Goal: Transaction & Acquisition: Purchase product/service

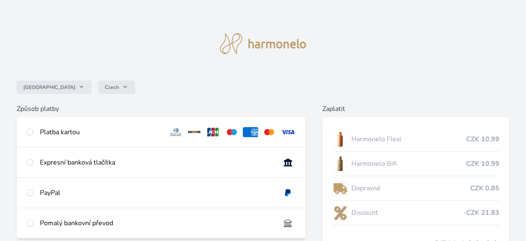
scroll to position [14, 0]
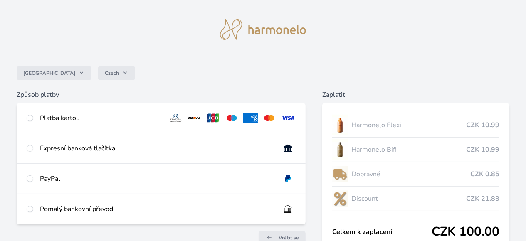
click at [34, 118] on div "Platba kartou" at bounding box center [161, 118] width 289 height 30
radio input "true"
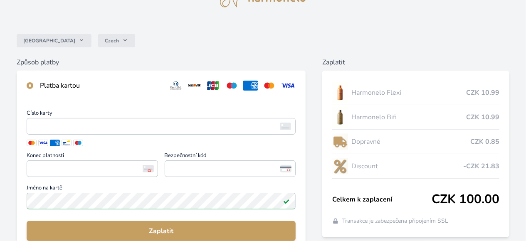
scroll to position [57, 0]
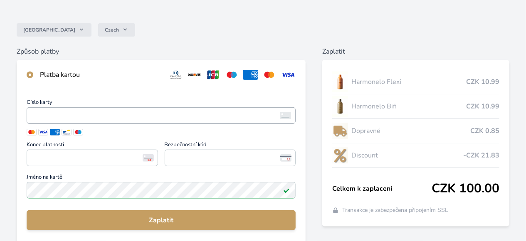
click at [100, 108] on span "<p>Your browser does not support iframes.</p>" at bounding box center [161, 115] width 269 height 17
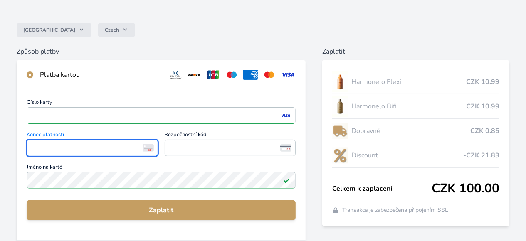
click at [79, 137] on span "Konec platnosti" at bounding box center [92, 135] width 131 height 7
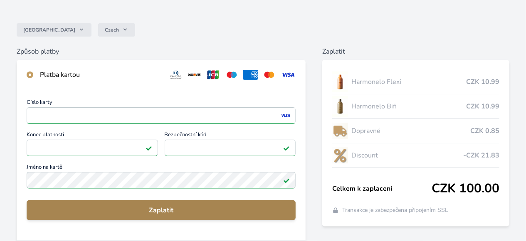
click at [142, 207] on span "Zaplatit" at bounding box center [161, 210] width 256 height 10
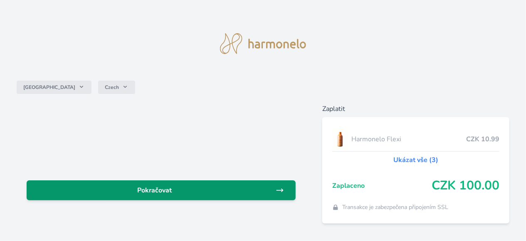
click at [185, 191] on span "Pokračovat" at bounding box center [154, 190] width 242 height 10
